Goal: Information Seeking & Learning: Learn about a topic

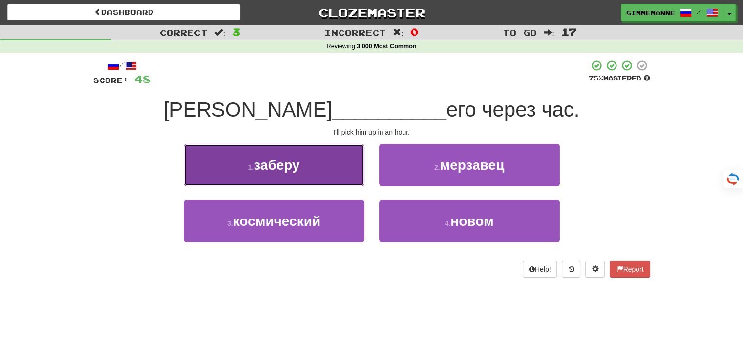
click at [342, 167] on button "1 . заберу" at bounding box center [274, 165] width 181 height 42
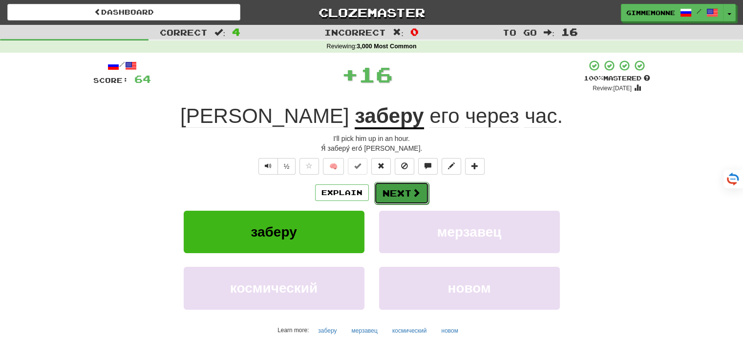
click at [378, 194] on button "Next" at bounding box center [401, 193] width 55 height 22
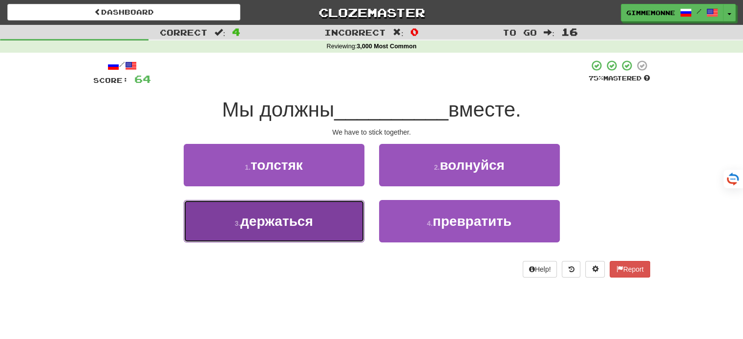
click at [360, 211] on button "3 . держаться" at bounding box center [274, 221] width 181 height 42
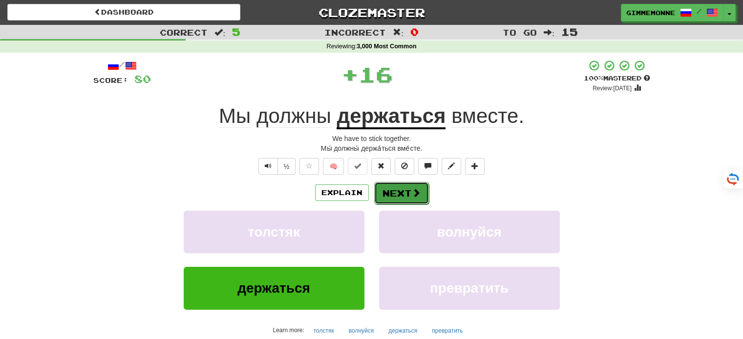
click at [390, 193] on button "Next" at bounding box center [401, 193] width 55 height 22
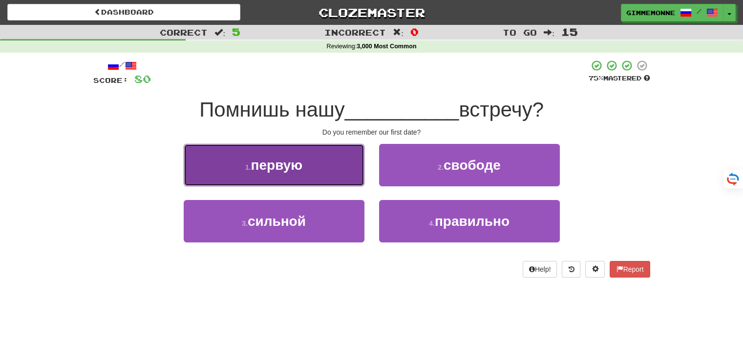
click at [326, 180] on button "1 . первую" at bounding box center [274, 165] width 181 height 42
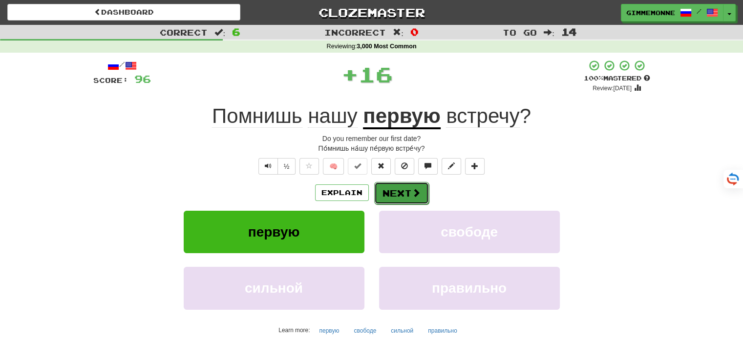
click at [386, 198] on button "Next" at bounding box center [401, 193] width 55 height 22
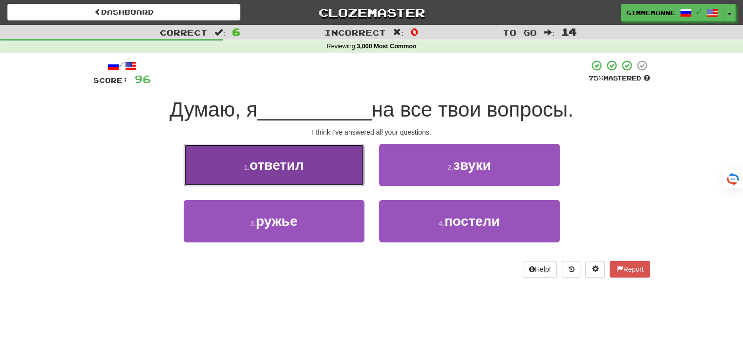
click at [333, 169] on button "1 . ответил" at bounding box center [274, 165] width 181 height 42
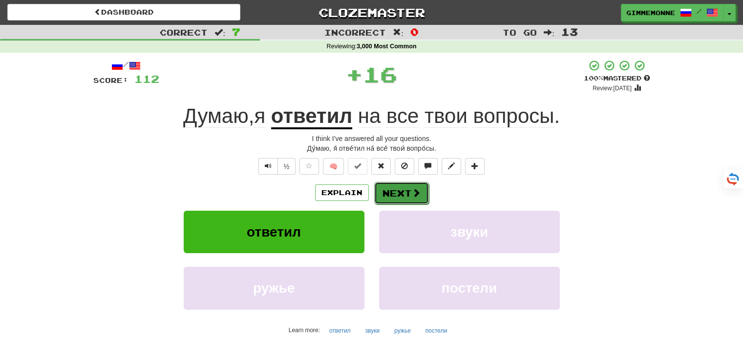
click at [384, 193] on button "Next" at bounding box center [401, 193] width 55 height 22
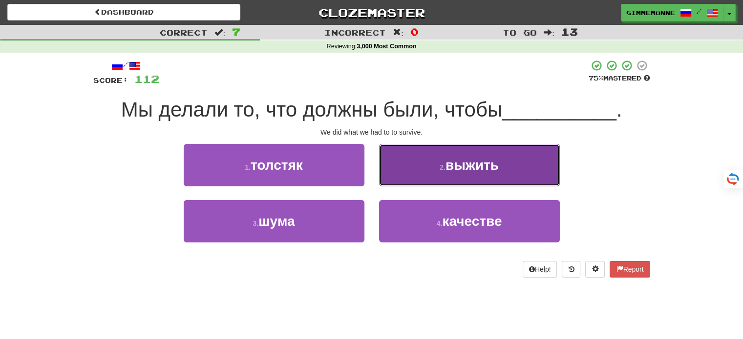
click at [398, 171] on button "2 . выжить" at bounding box center [469, 165] width 181 height 42
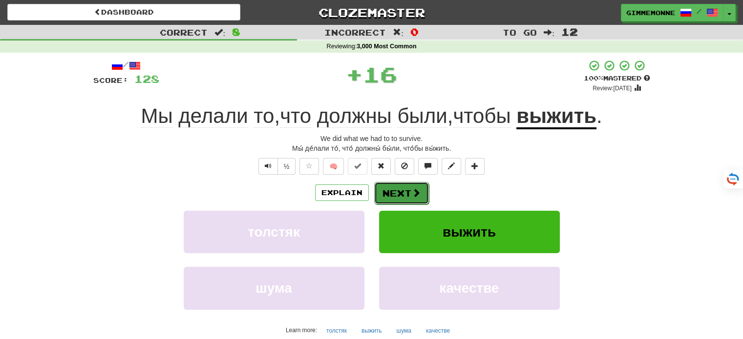
click at [388, 187] on button "Next" at bounding box center [401, 193] width 55 height 22
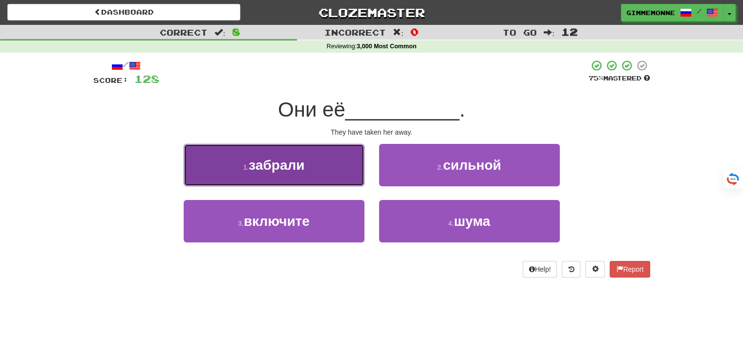
click at [334, 172] on button "1 . забрали" at bounding box center [274, 165] width 181 height 42
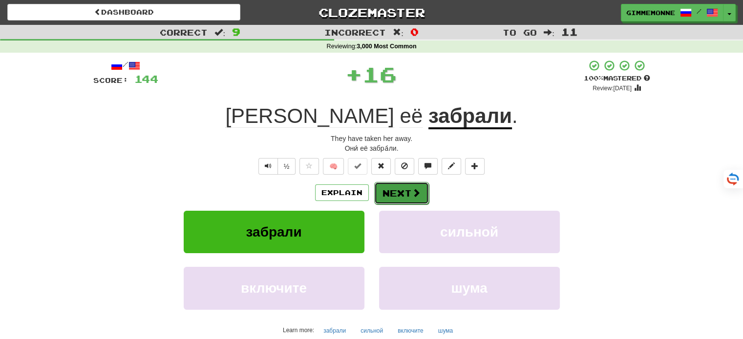
click at [375, 185] on button "Next" at bounding box center [401, 193] width 55 height 22
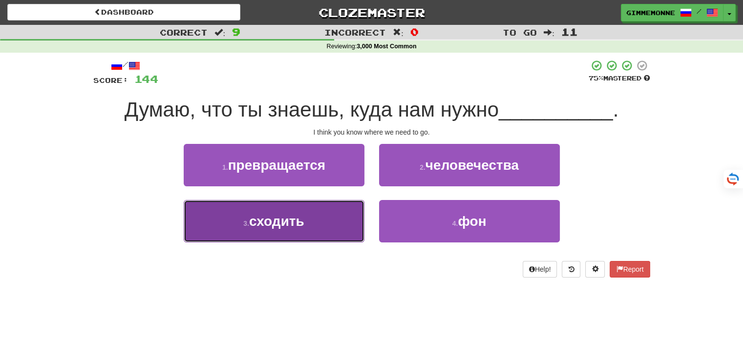
click at [350, 215] on button "3 . сходить" at bounding box center [274, 221] width 181 height 42
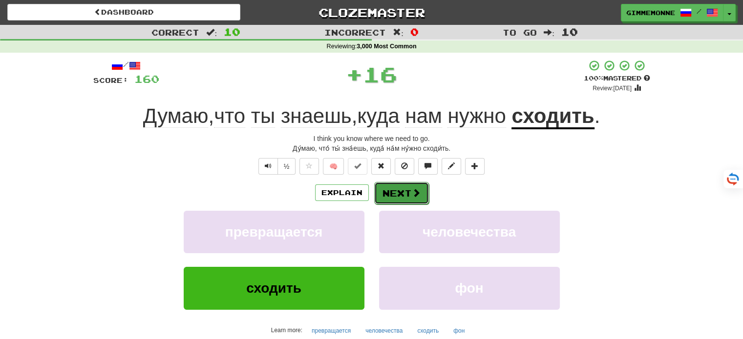
click at [384, 201] on button "Next" at bounding box center [401, 193] width 55 height 22
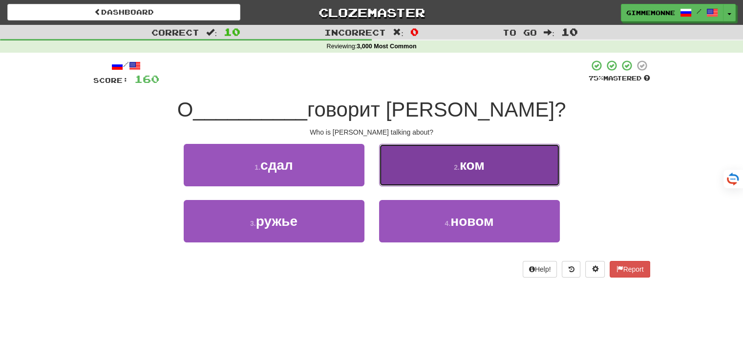
click at [431, 175] on button "2 . ком" at bounding box center [469, 165] width 181 height 42
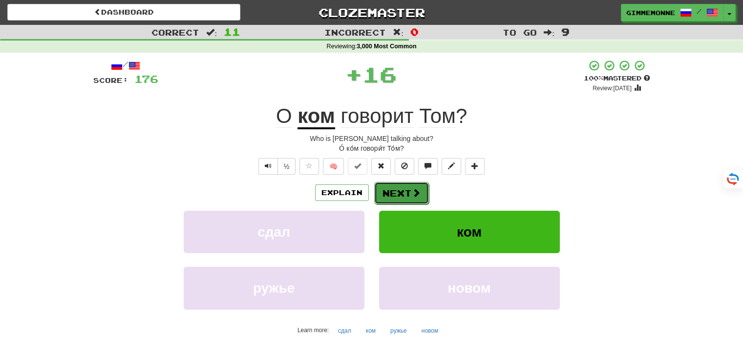
click at [401, 191] on button "Next" at bounding box center [401, 193] width 55 height 22
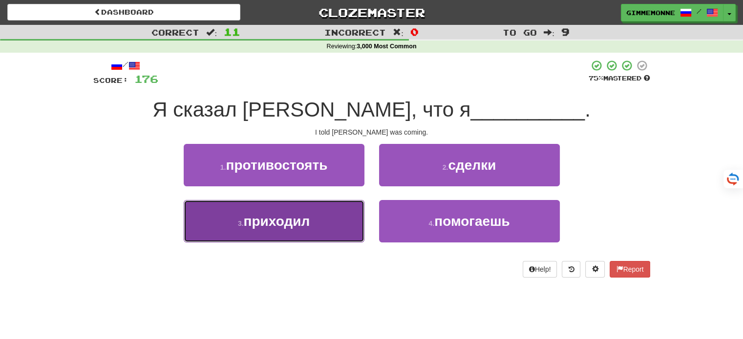
click at [337, 212] on button "3 . приходил" at bounding box center [274, 221] width 181 height 42
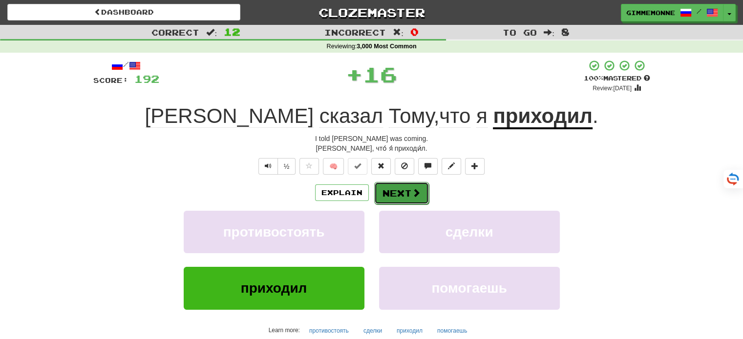
click at [387, 194] on button "Next" at bounding box center [401, 193] width 55 height 22
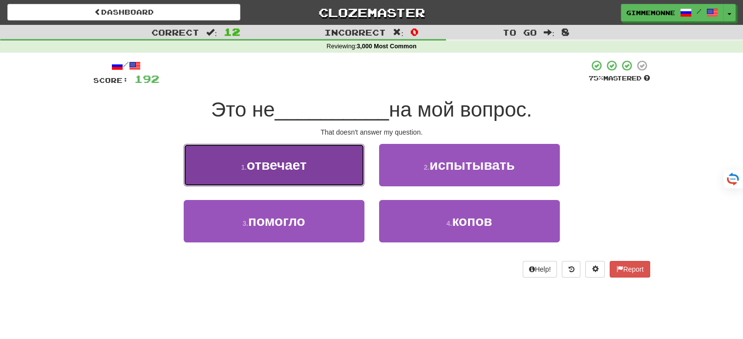
click at [346, 173] on button "1 . отвечает" at bounding box center [274, 165] width 181 height 42
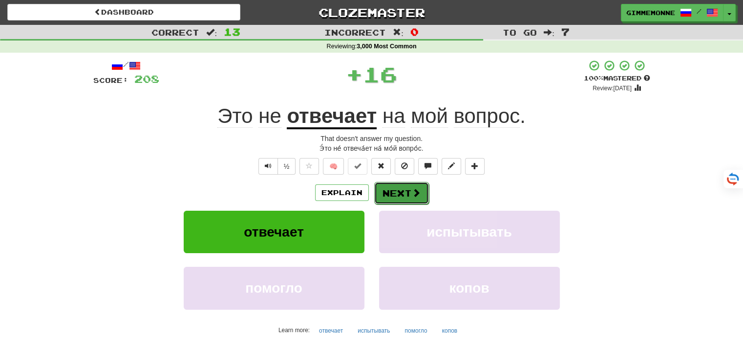
click at [380, 187] on button "Next" at bounding box center [401, 193] width 55 height 22
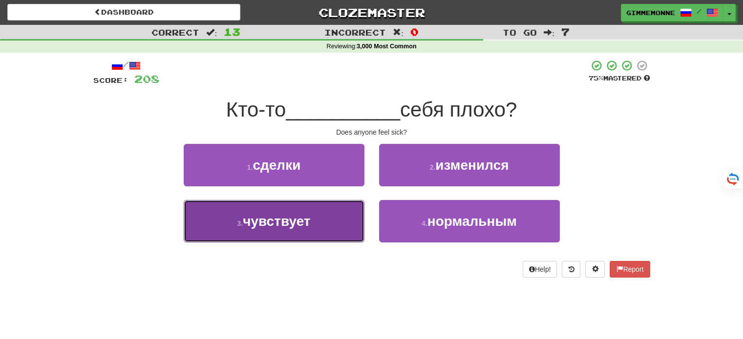
click at [342, 218] on button "3 . чувствует" at bounding box center [274, 221] width 181 height 42
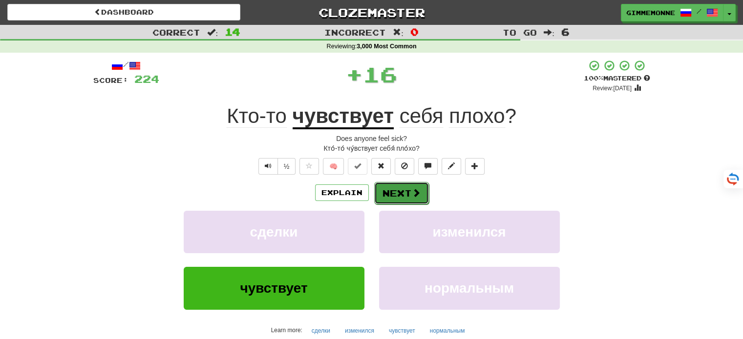
click at [382, 195] on button "Next" at bounding box center [401, 193] width 55 height 22
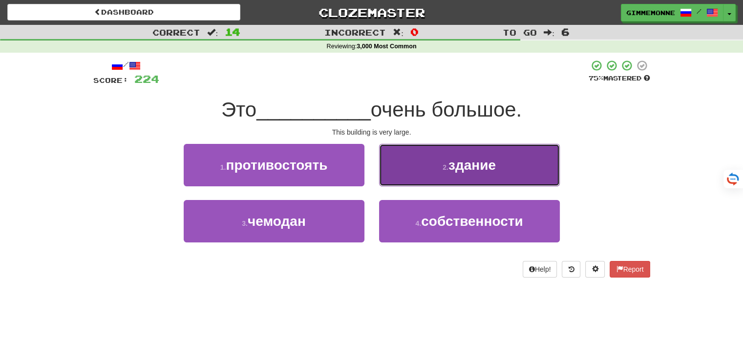
click at [396, 183] on button "2 . здание" at bounding box center [469, 165] width 181 height 42
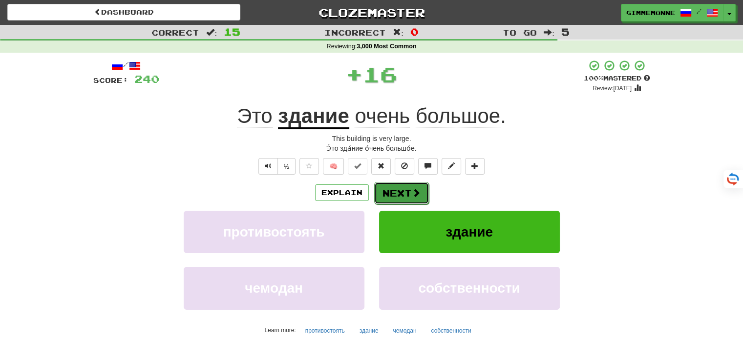
click at [385, 199] on button "Next" at bounding box center [401, 193] width 55 height 22
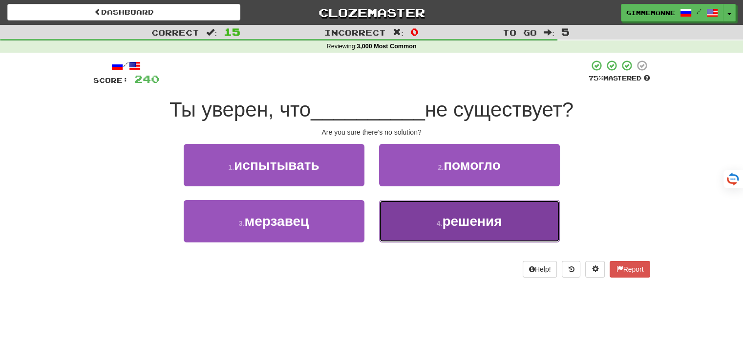
click at [437, 218] on button "4 . решения" at bounding box center [469, 221] width 181 height 42
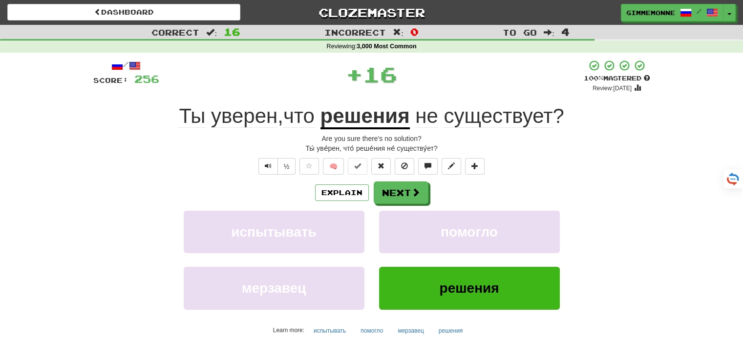
click at [407, 205] on div "Explain Next испытывать помогло мерзавец решения Learn more: испытывать помогло…" at bounding box center [371, 260] width 557 height 157
click at [393, 191] on button "Next" at bounding box center [401, 193] width 55 height 22
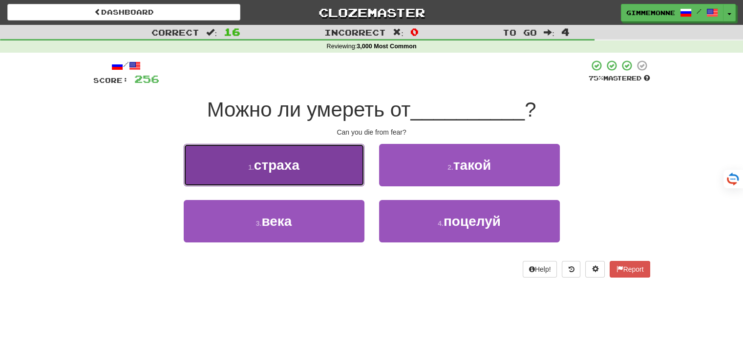
click at [344, 173] on button "1 . страха" at bounding box center [274, 165] width 181 height 42
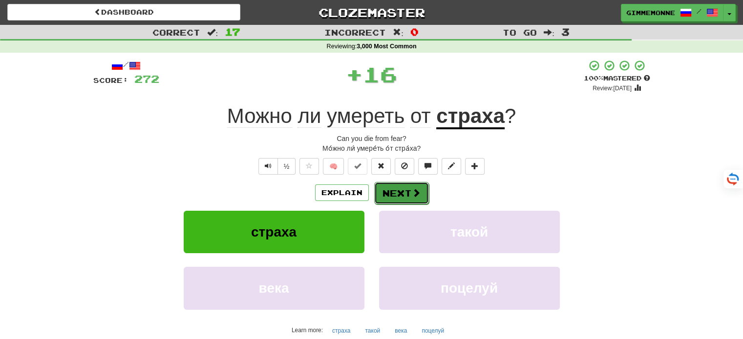
click at [400, 197] on button "Next" at bounding box center [401, 193] width 55 height 22
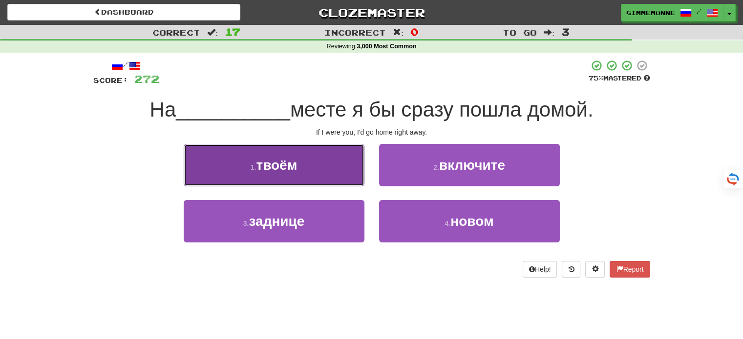
click at [345, 178] on button "1 . твоём" at bounding box center [274, 165] width 181 height 42
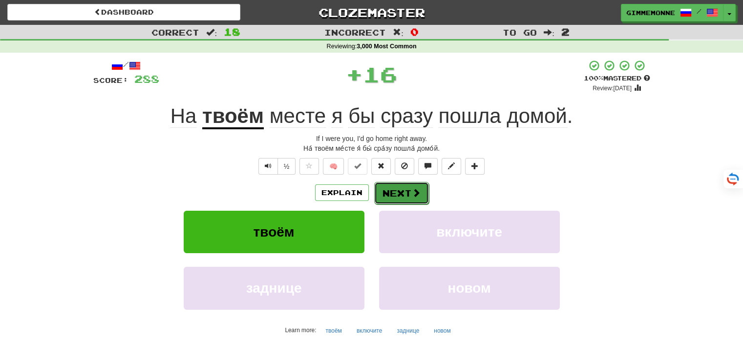
click at [389, 188] on button "Next" at bounding box center [401, 193] width 55 height 22
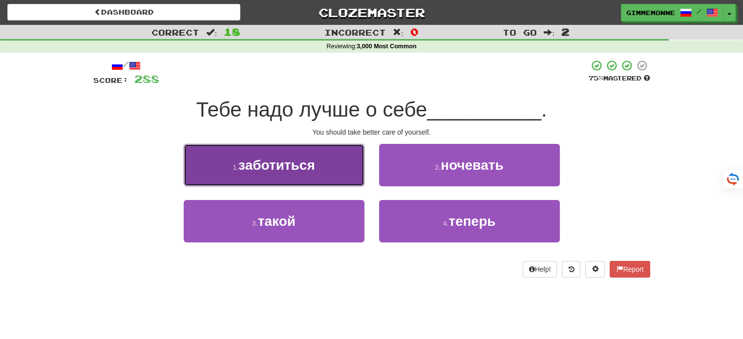
click at [357, 175] on button "1 . заботиться" at bounding box center [274, 165] width 181 height 42
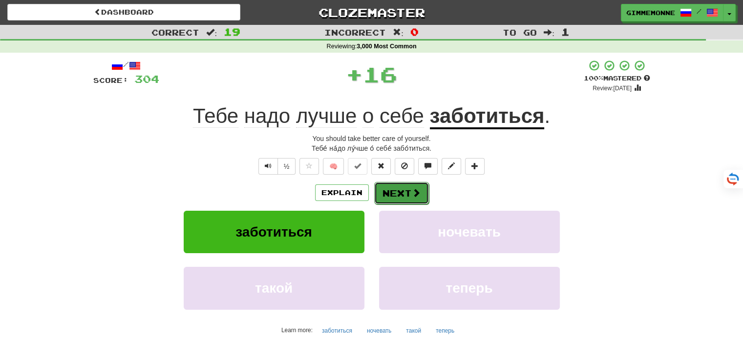
click at [394, 199] on button "Next" at bounding box center [401, 193] width 55 height 22
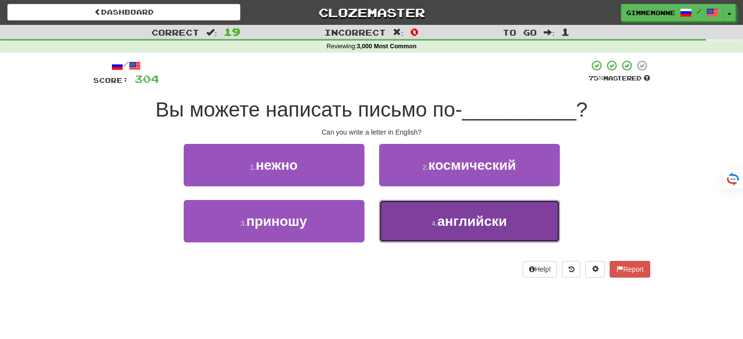
click at [393, 220] on button "4 . английски" at bounding box center [469, 221] width 181 height 42
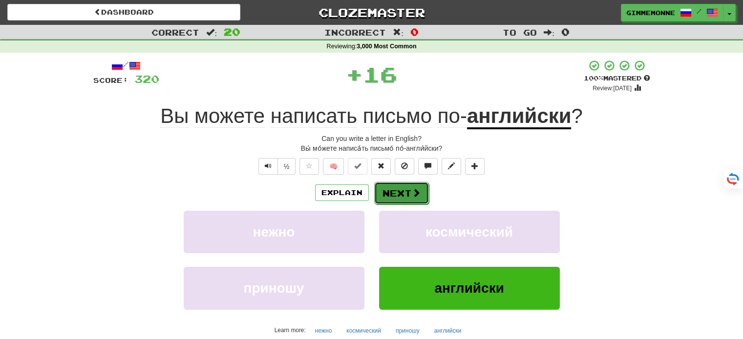
click at [381, 195] on button "Next" at bounding box center [401, 193] width 55 height 22
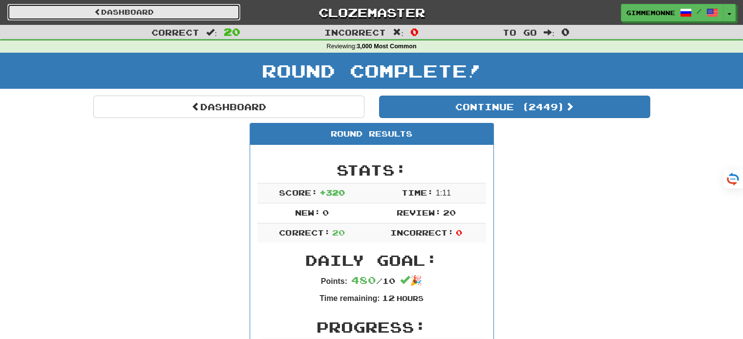
click at [200, 8] on link "Dashboard" at bounding box center [123, 12] width 233 height 17
